Goal: Find specific page/section: Find specific page/section

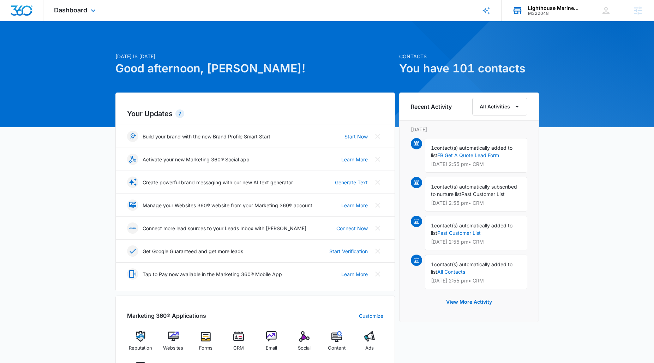
click at [545, 6] on div "Lighthouse Marine Solutions" at bounding box center [554, 8] width 52 height 6
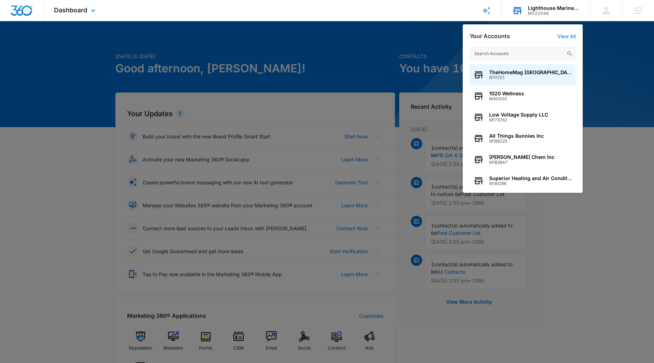
click at [508, 52] on input "text" at bounding box center [523, 54] width 106 height 14
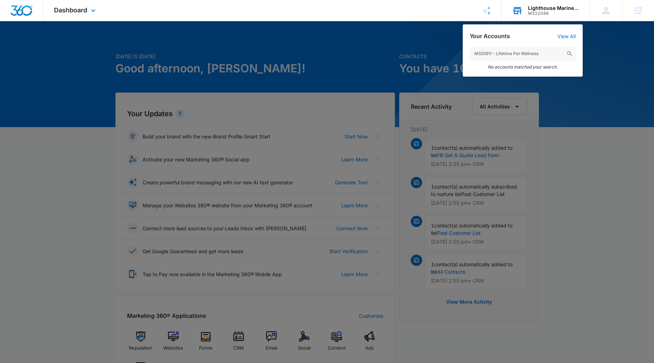
drag, startPoint x: 547, startPoint y: 55, endPoint x: 494, endPoint y: 52, distance: 53.4
click at [494, 52] on input "M325911 - Lifetime Pet Wellness" at bounding box center [523, 54] width 106 height 14
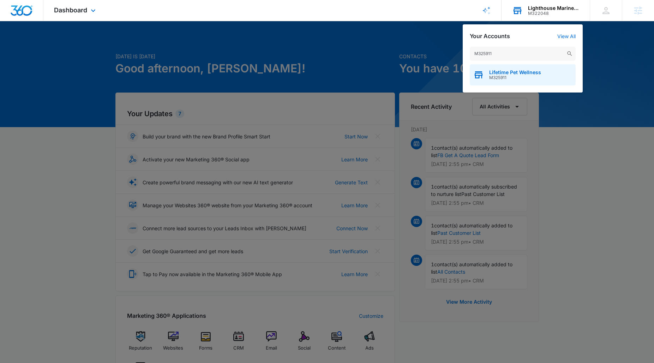
type input "M325911"
click at [517, 79] on span "M325911" at bounding box center [515, 77] width 52 height 5
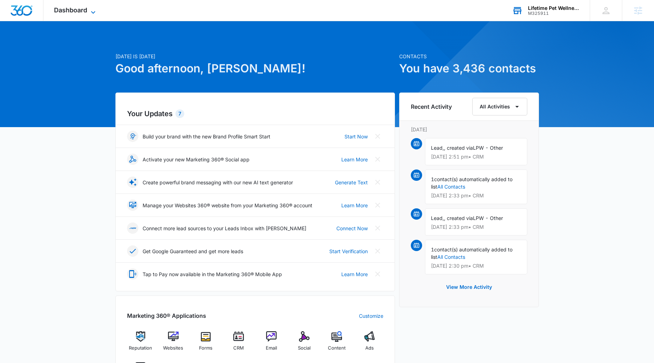
click at [87, 11] on span "Dashboard" at bounding box center [70, 9] width 33 height 7
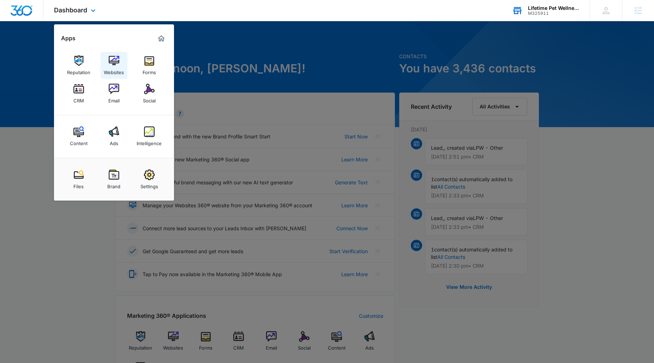
click at [110, 62] on img at bounding box center [114, 60] width 11 height 11
